Goal: Find specific page/section: Find specific page/section

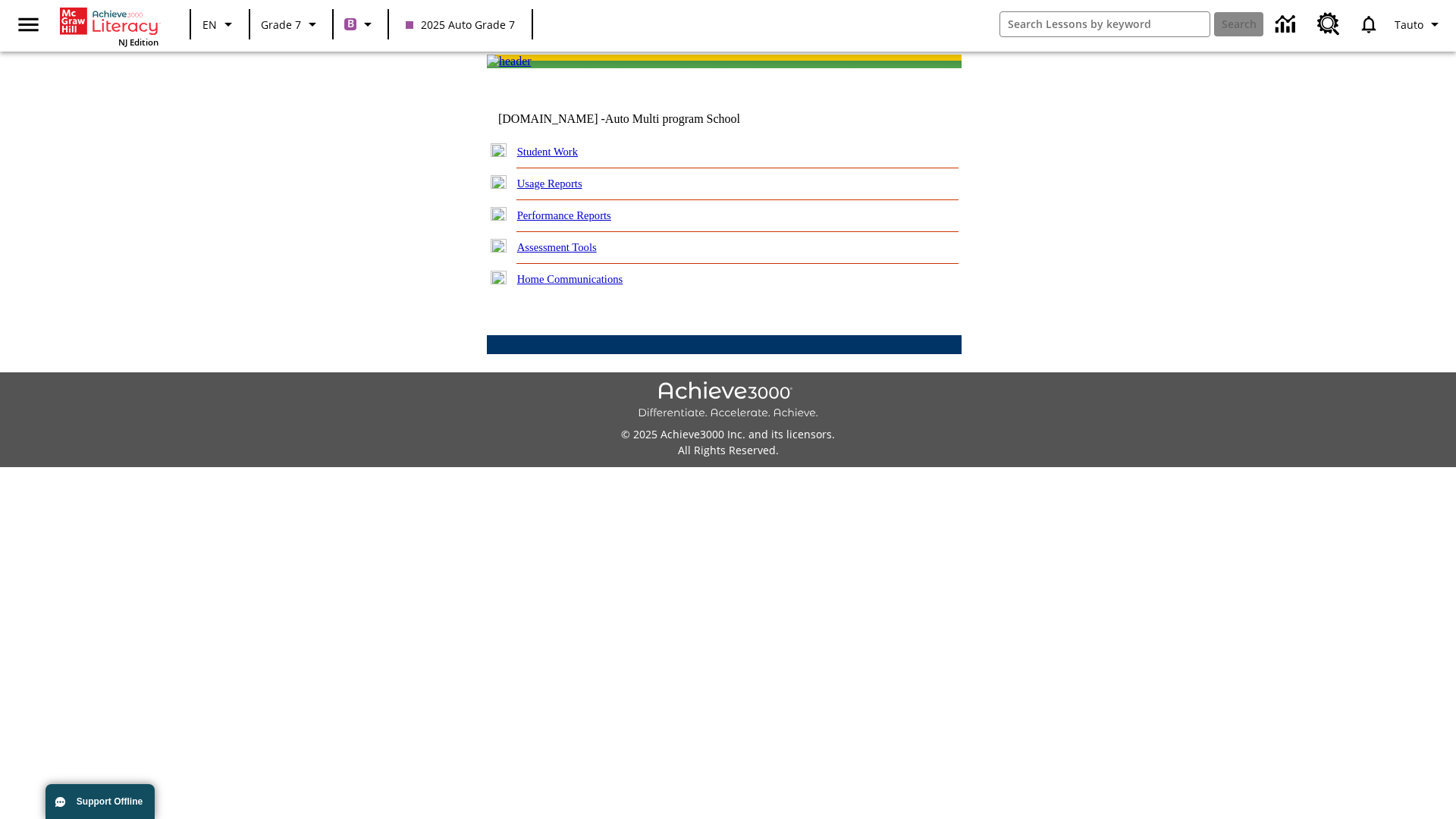
click at [557, 158] on link "Student Work" at bounding box center [548, 152] width 60 height 12
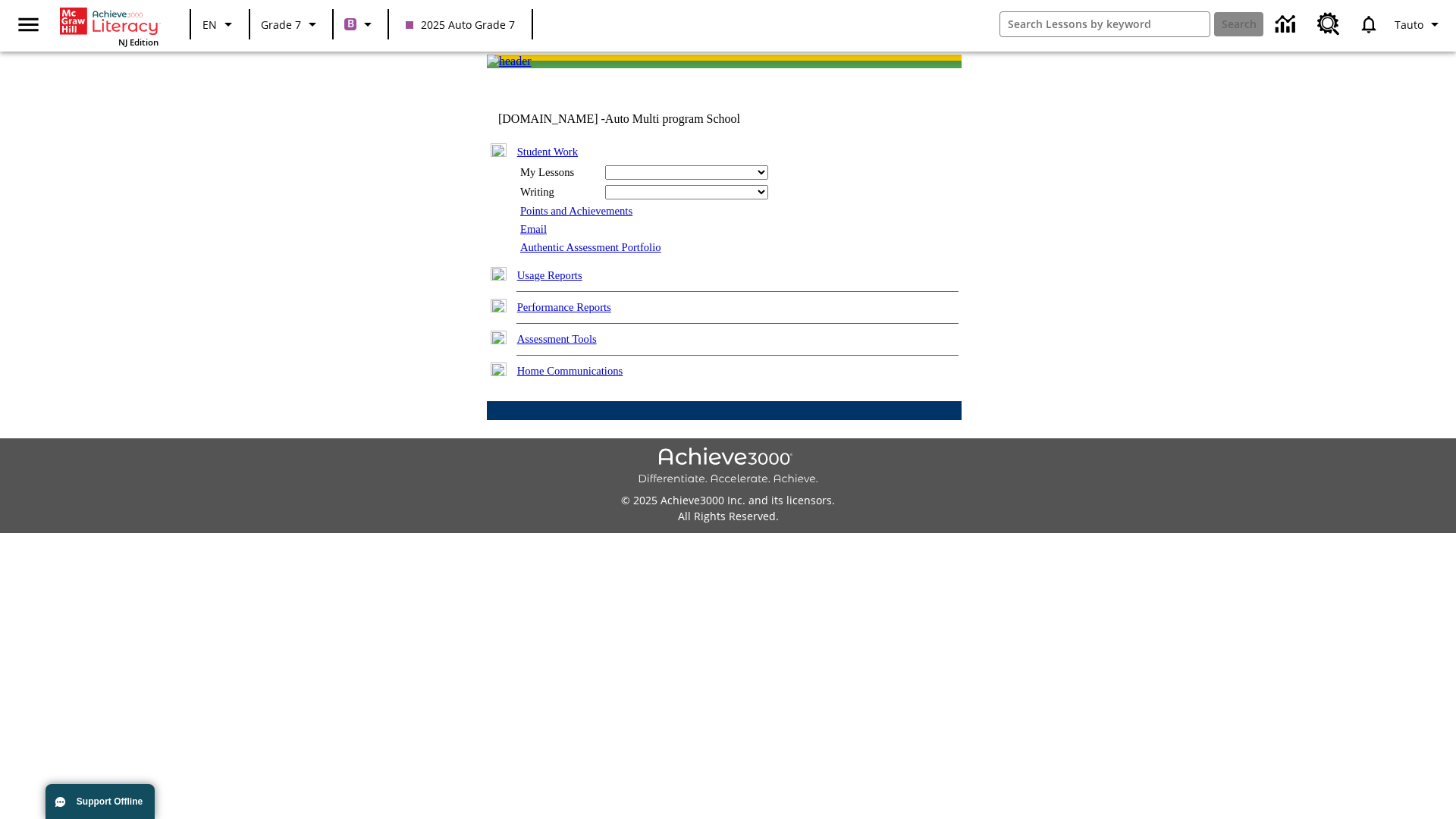
click at [534, 236] on link "Email" at bounding box center [533, 229] width 27 height 12
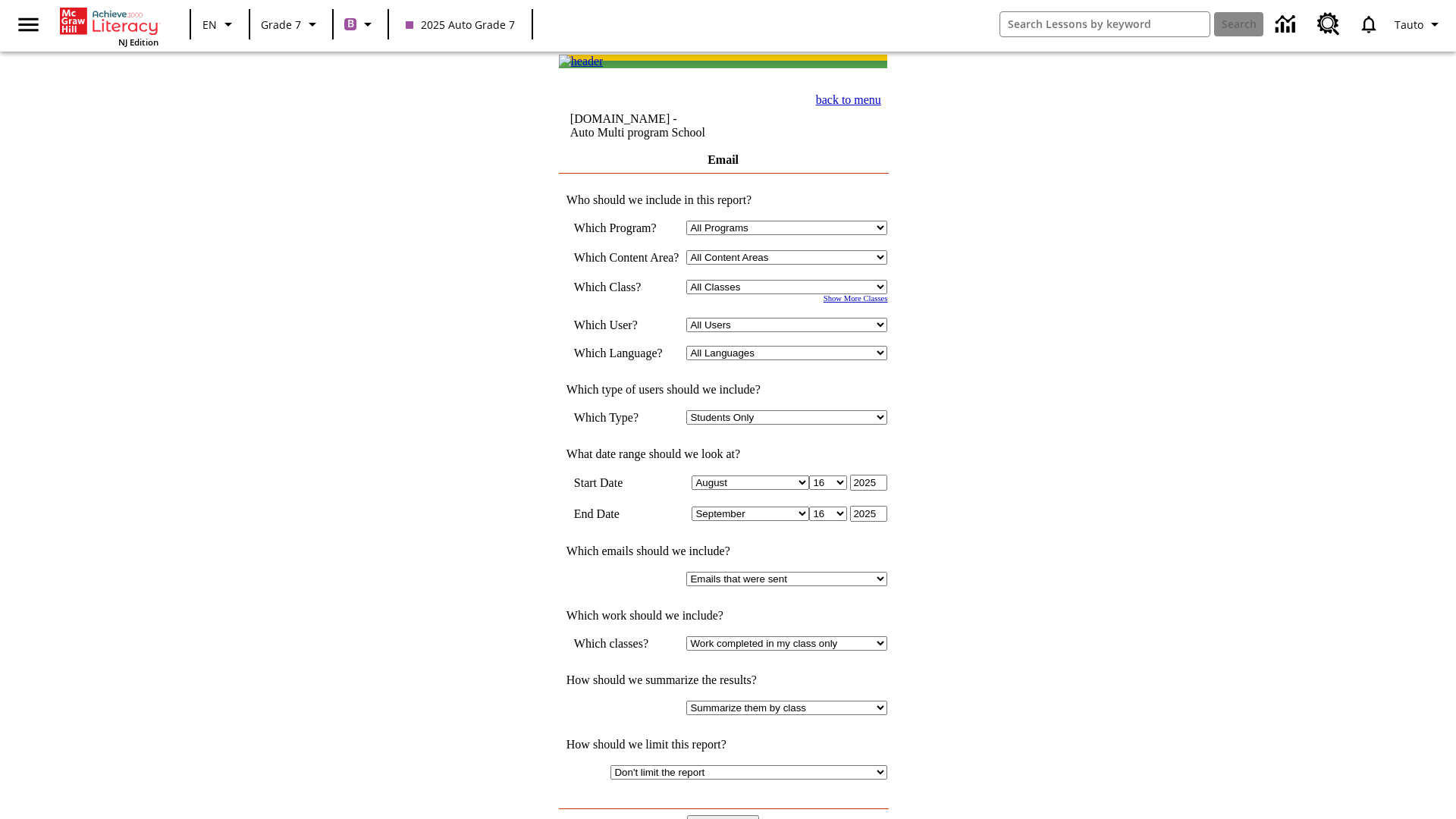
click at [725, 816] on input "View Report" at bounding box center [723, 824] width 73 height 16
